Goal: Information Seeking & Learning: Learn about a topic

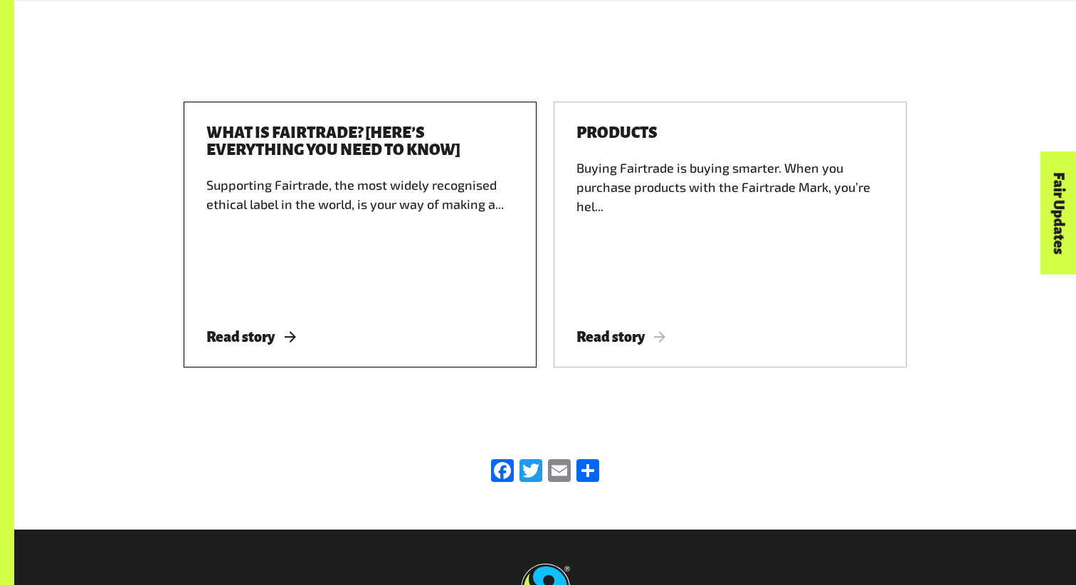
scroll to position [2269, 0]
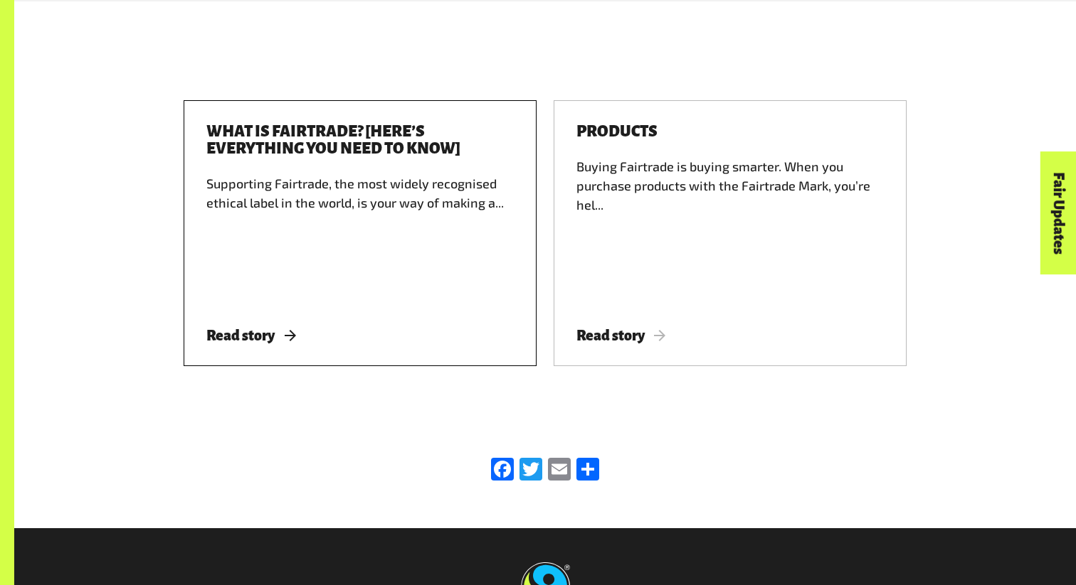
click at [219, 247] on div "Supporting Fairtrade, the most widely recognised ethical label in the world, is…" at bounding box center [359, 238] width 307 height 128
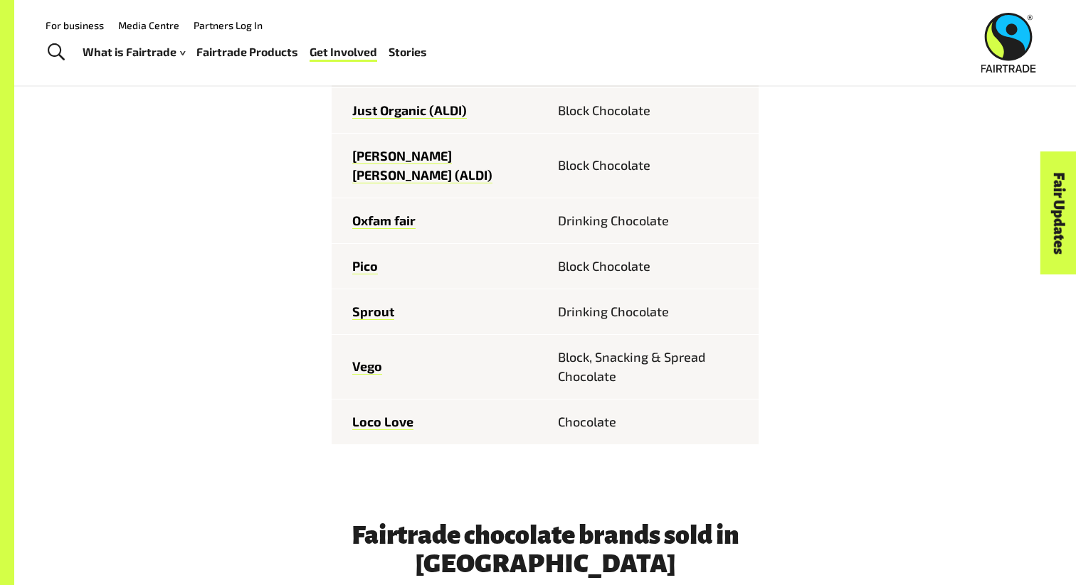
scroll to position [836, 0]
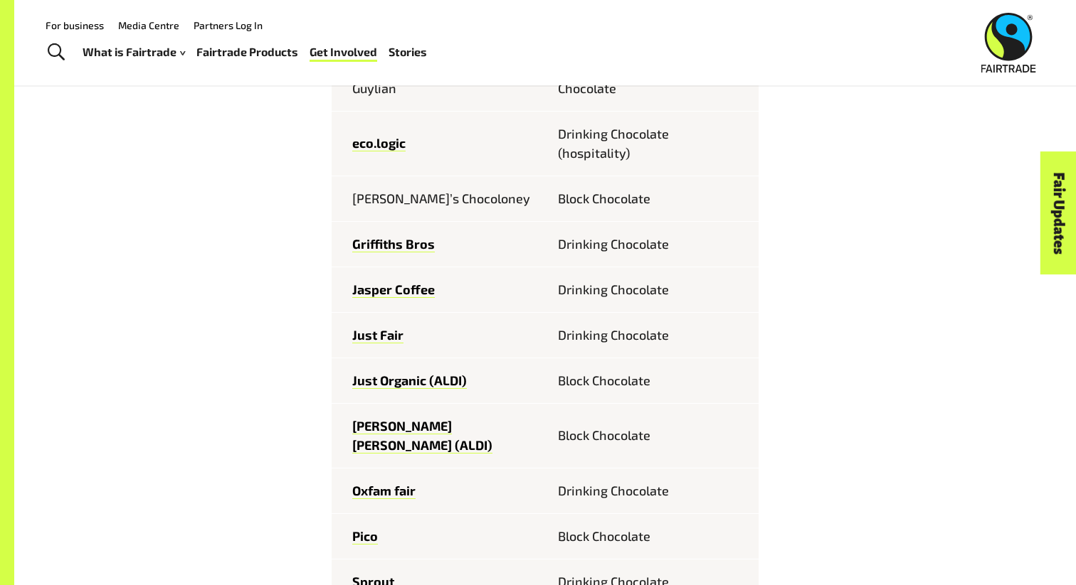
click at [217, 52] on link "Fairtrade Products" at bounding box center [247, 52] width 102 height 21
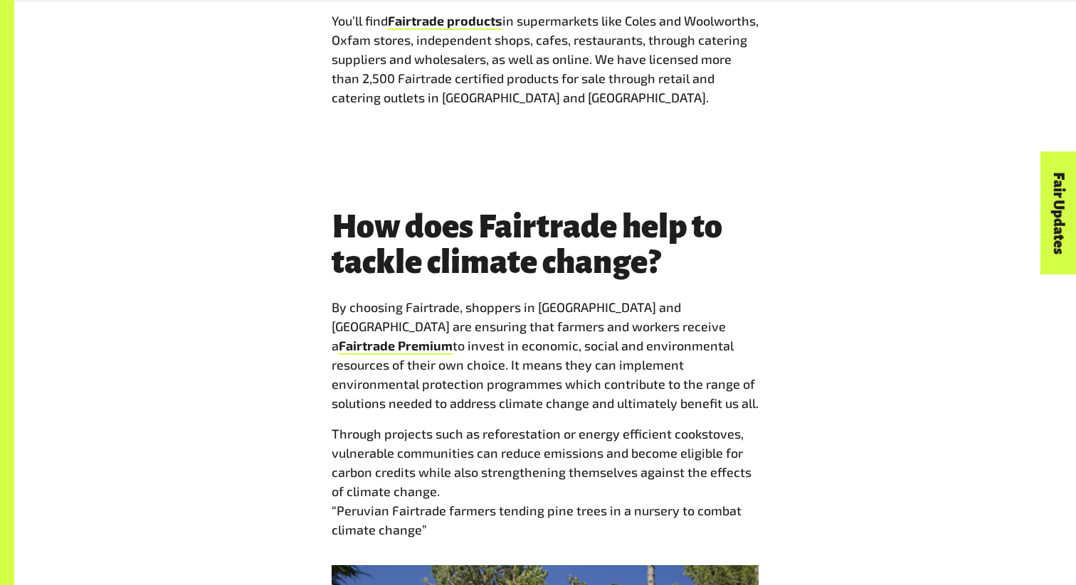
scroll to position [1548, 0]
